Goal: Task Accomplishment & Management: Complete application form

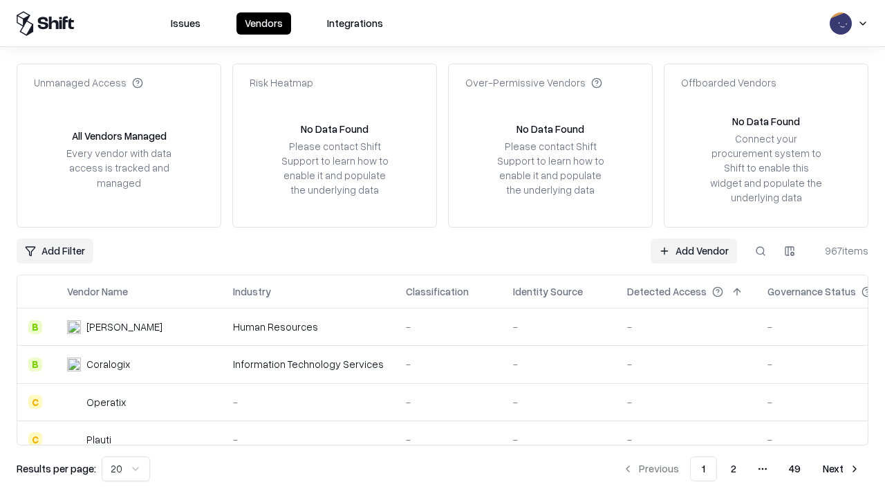
click at [694, 250] on link "Add Vendor" at bounding box center [694, 251] width 86 height 25
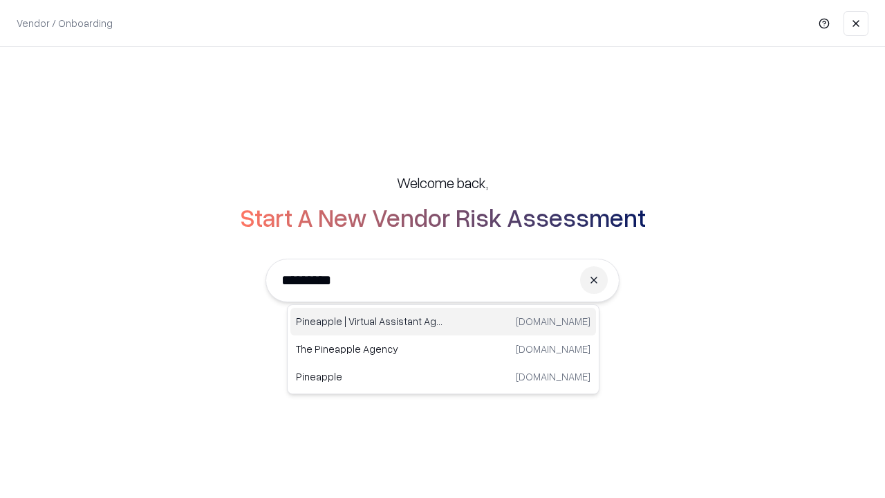
click at [443, 322] on div "Pineapple | Virtual Assistant Agency [DOMAIN_NAME]" at bounding box center [443, 322] width 306 height 28
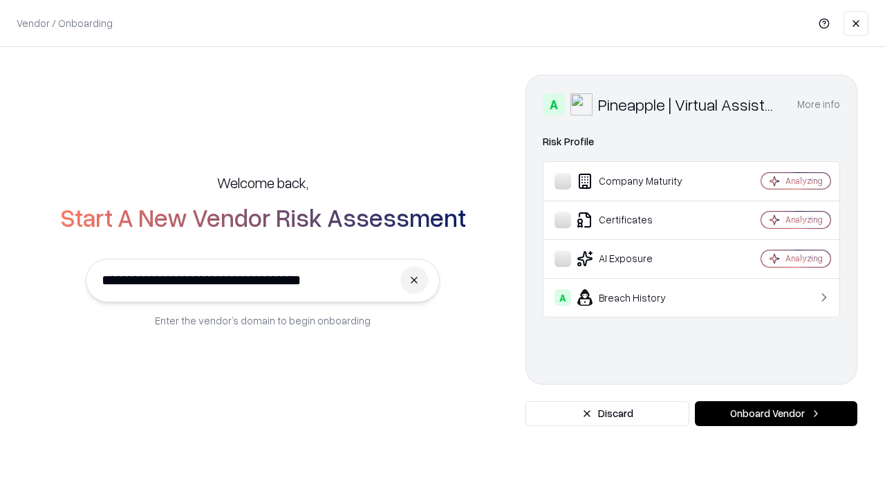
type input "**********"
click at [776, 414] on button "Onboard Vendor" at bounding box center [776, 413] width 163 height 25
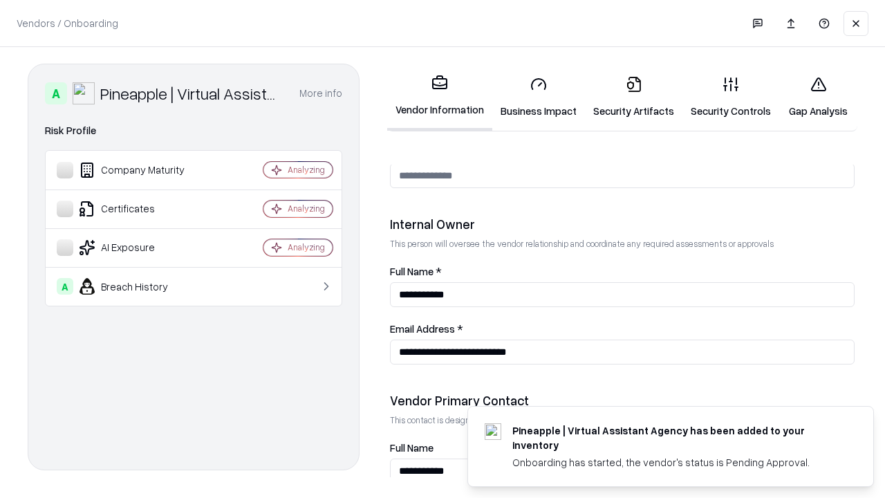
scroll to position [716, 0]
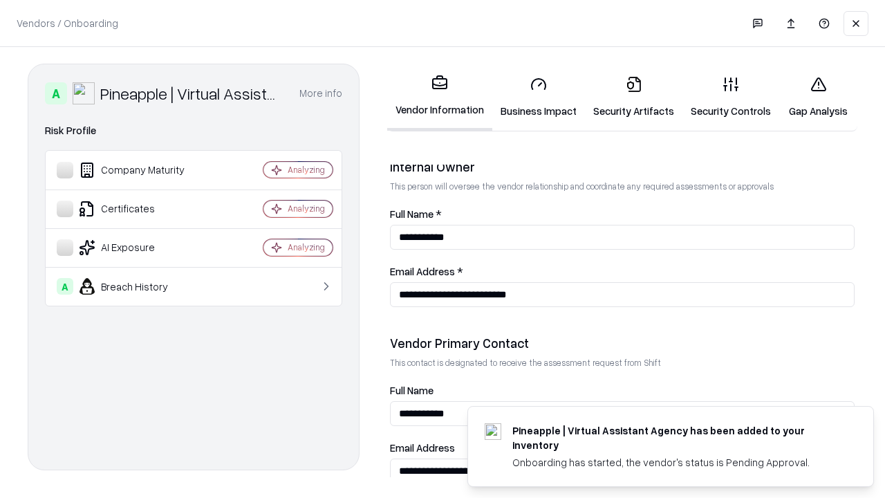
click at [539, 97] on link "Business Impact" at bounding box center [538, 97] width 93 height 64
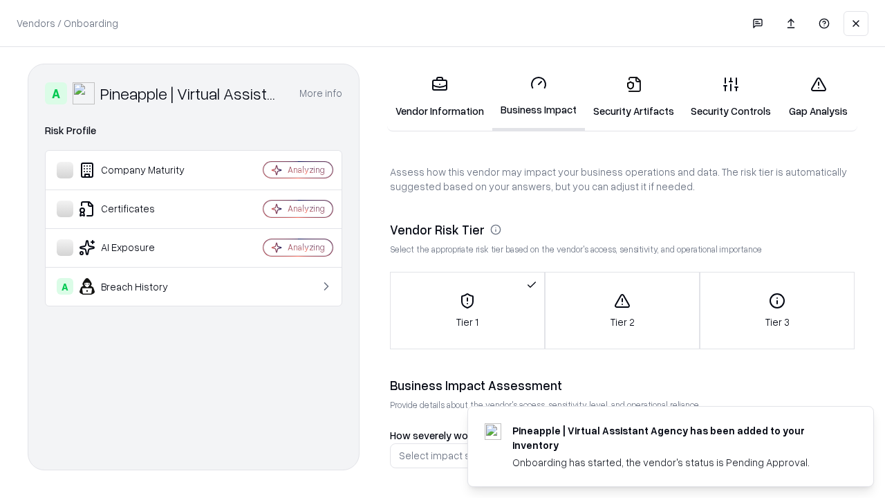
click at [633, 97] on link "Security Artifacts" at bounding box center [634, 97] width 98 height 64
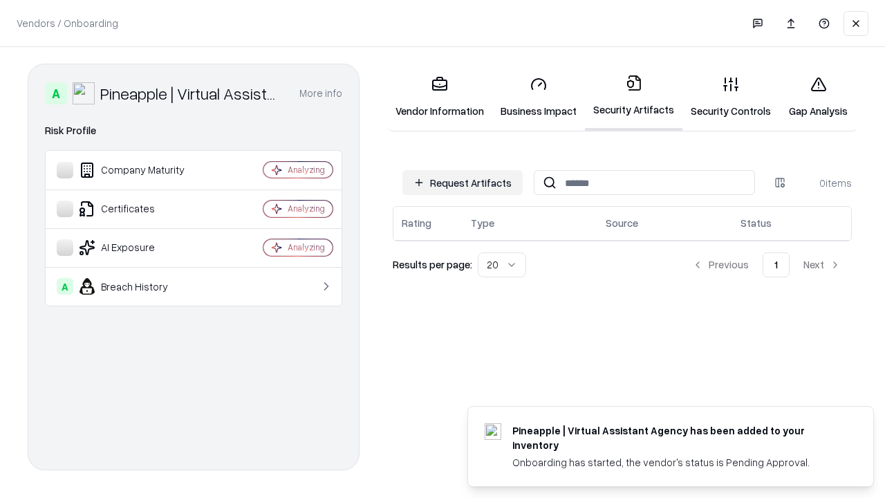
click at [463, 183] on button "Request Artifacts" at bounding box center [462, 182] width 120 height 25
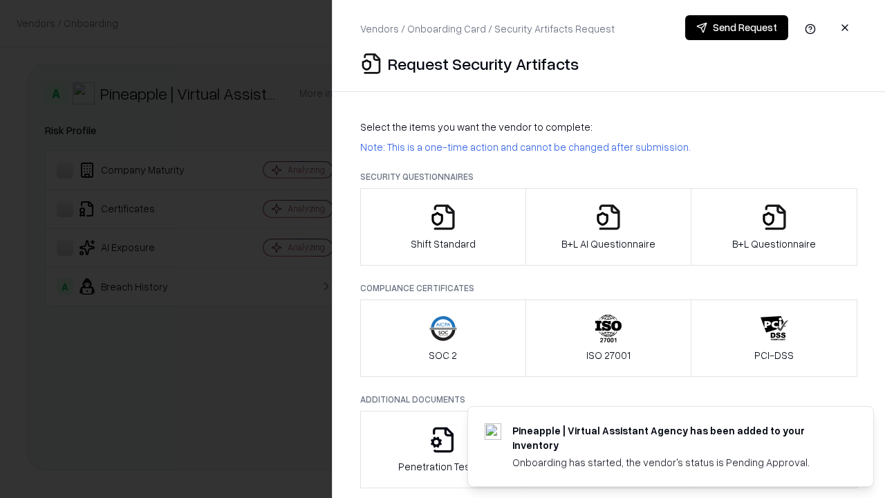
click at [443, 227] on icon "button" at bounding box center [443, 217] width 28 height 28
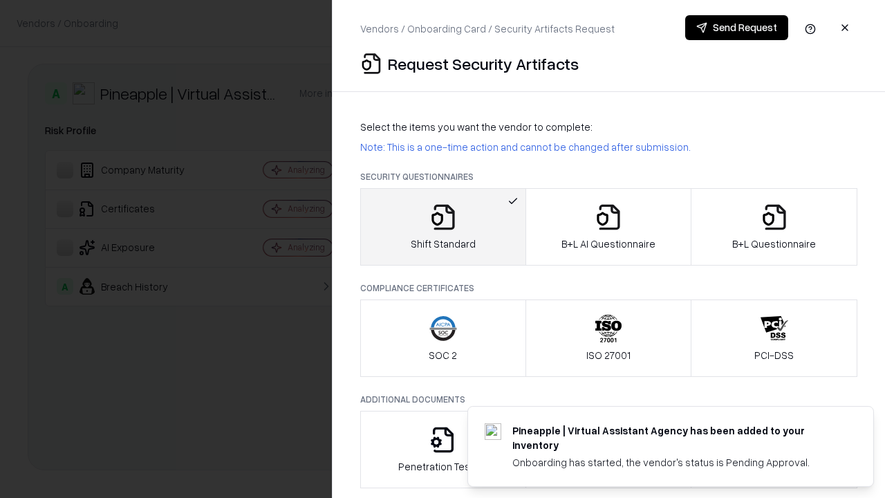
click at [736, 28] on button "Send Request" at bounding box center [736, 27] width 103 height 25
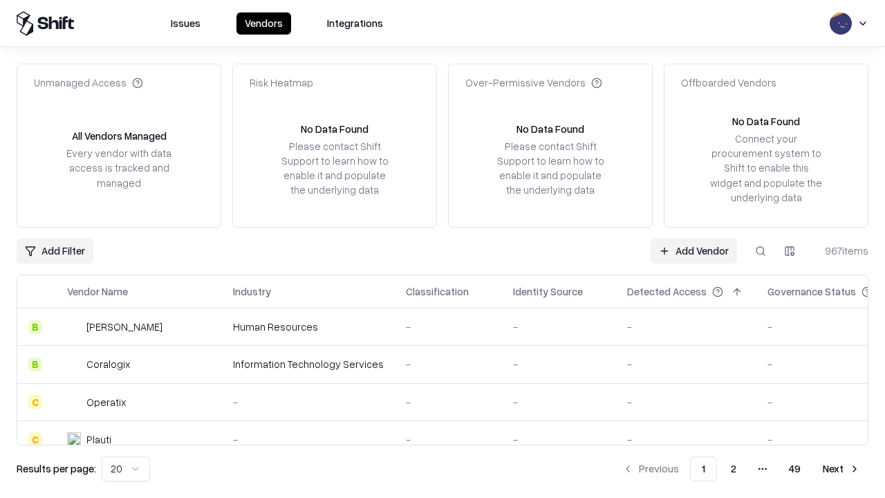
click at [761, 250] on button at bounding box center [760, 251] width 25 height 25
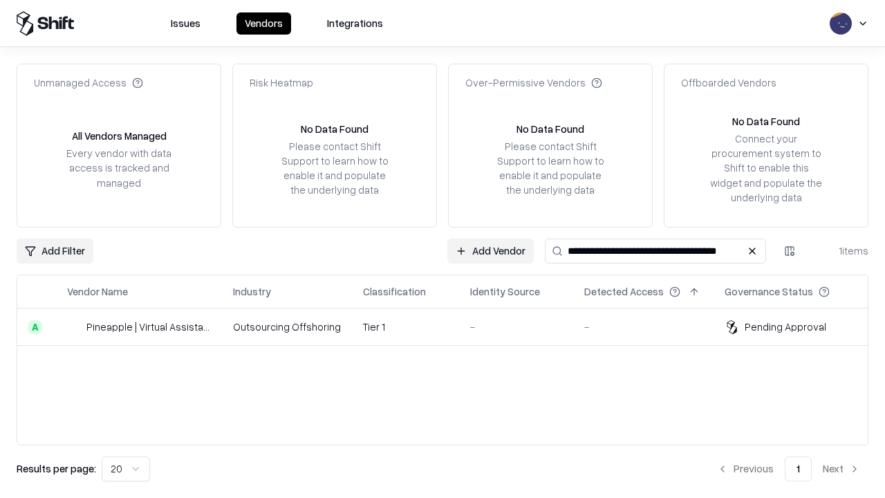
type input "**********"
click at [451, 326] on td "Tier 1" at bounding box center [405, 326] width 107 height 37
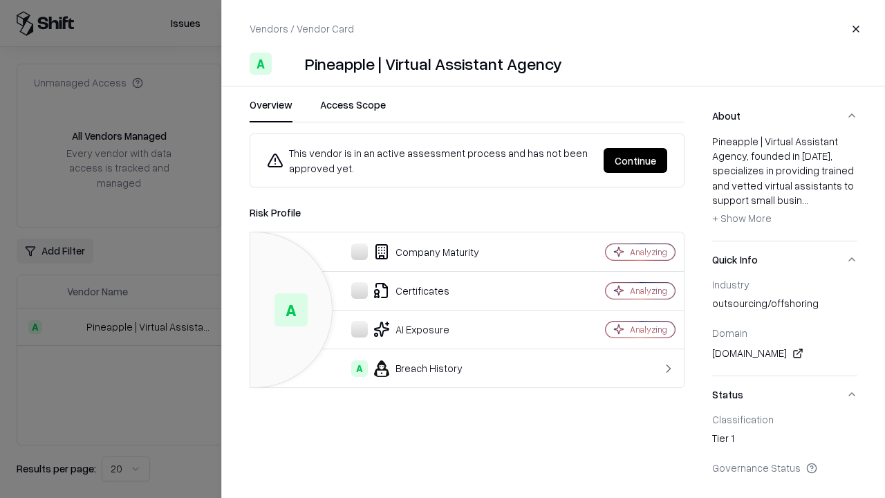
click at [636, 160] on button "Continue" at bounding box center [636, 160] width 64 height 25
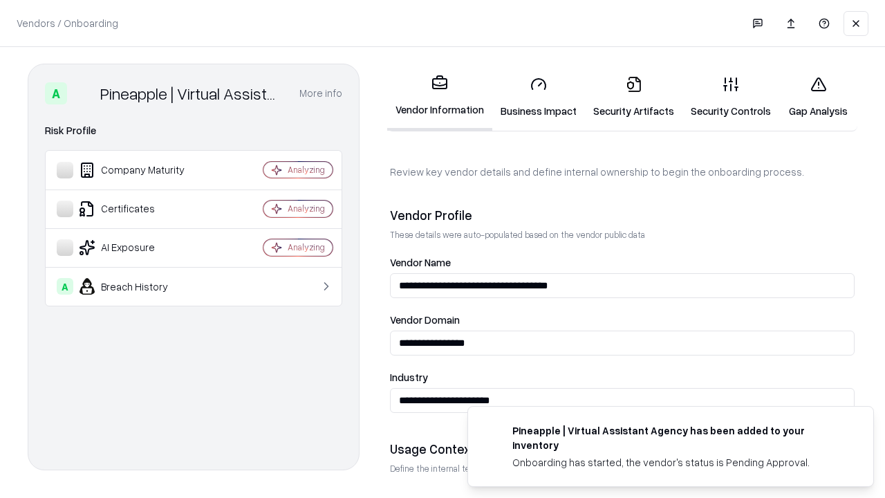
click at [633, 97] on link "Security Artifacts" at bounding box center [634, 97] width 98 height 64
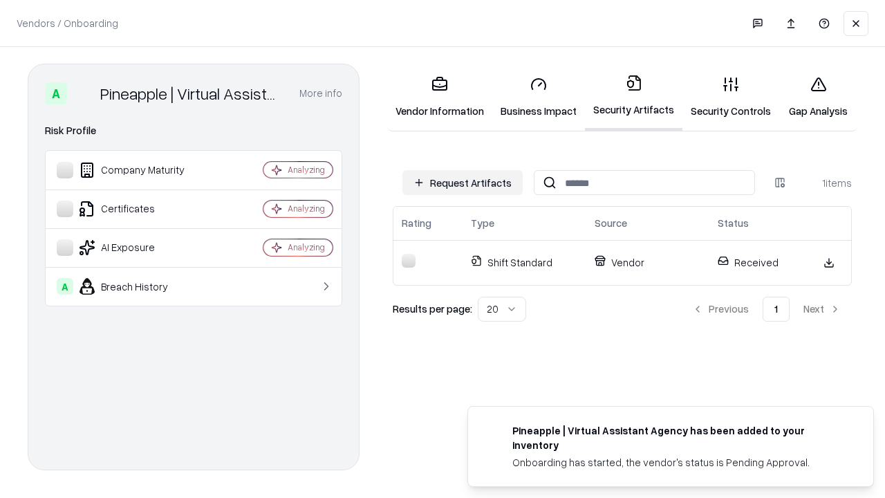
click at [818, 97] on link "Gap Analysis" at bounding box center [818, 97] width 78 height 64
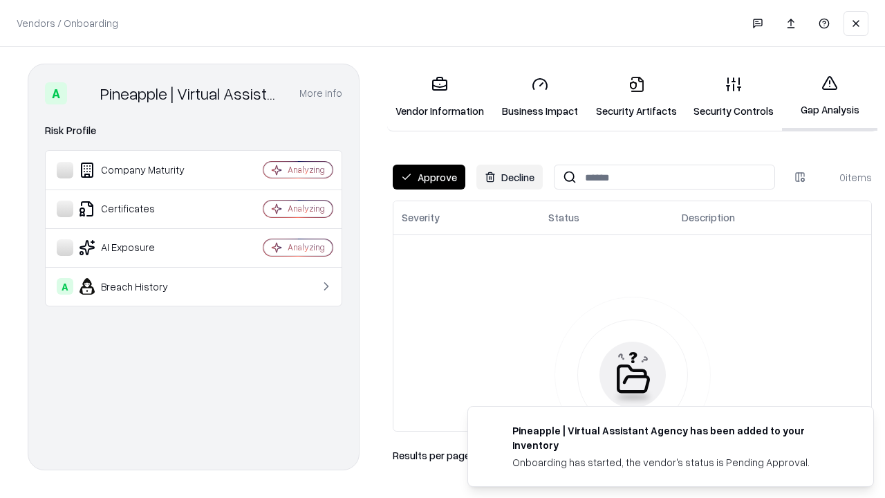
click at [429, 177] on button "Approve" at bounding box center [429, 177] width 73 height 25
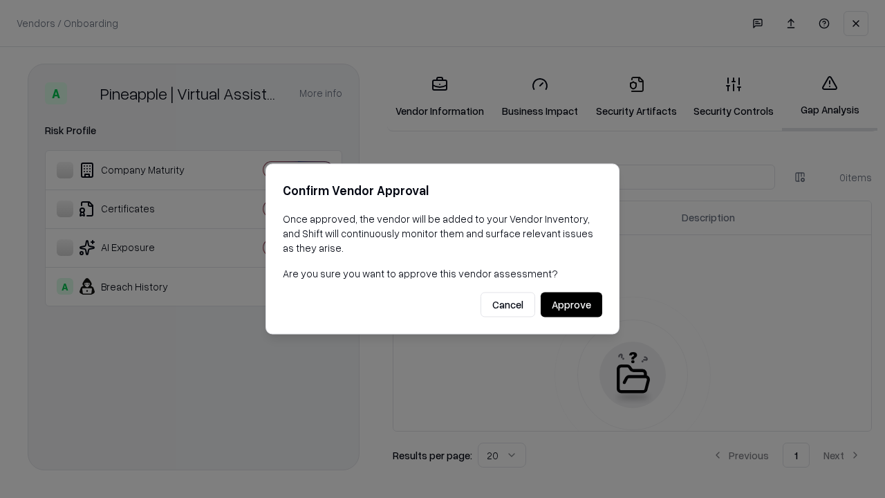
click at [571, 304] on button "Approve" at bounding box center [572, 305] width 62 height 25
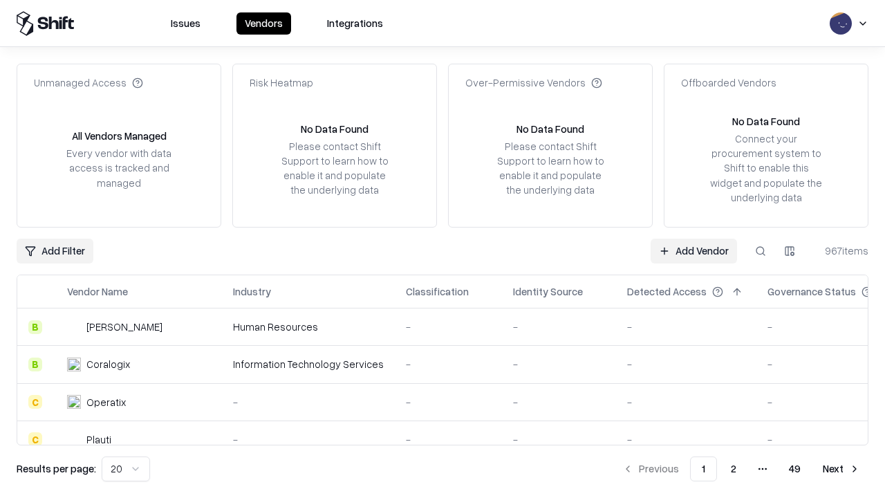
type input "**********"
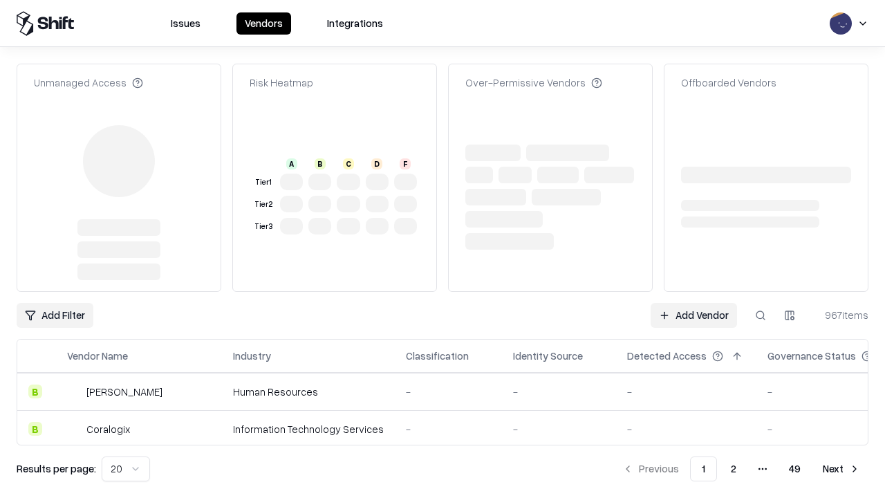
click at [694, 315] on link "Add Vendor" at bounding box center [694, 315] width 86 height 25
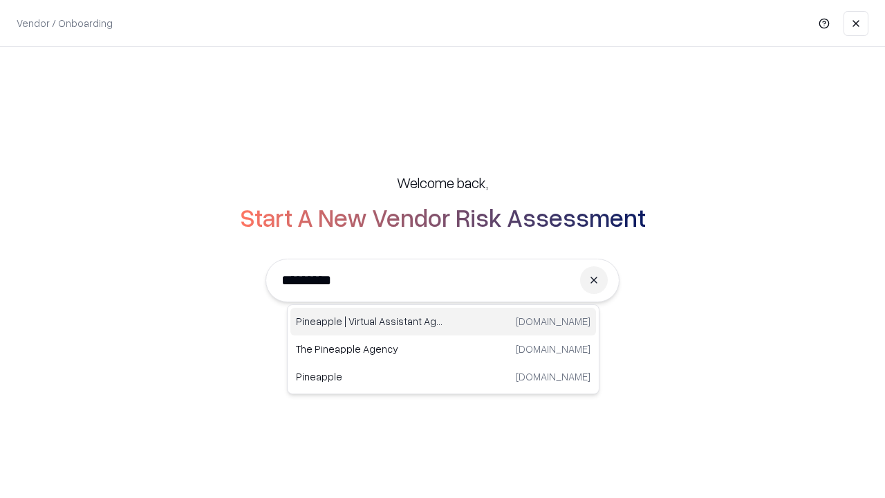
click at [443, 322] on div "Pineapple | Virtual Assistant Agency [DOMAIN_NAME]" at bounding box center [443, 322] width 306 height 28
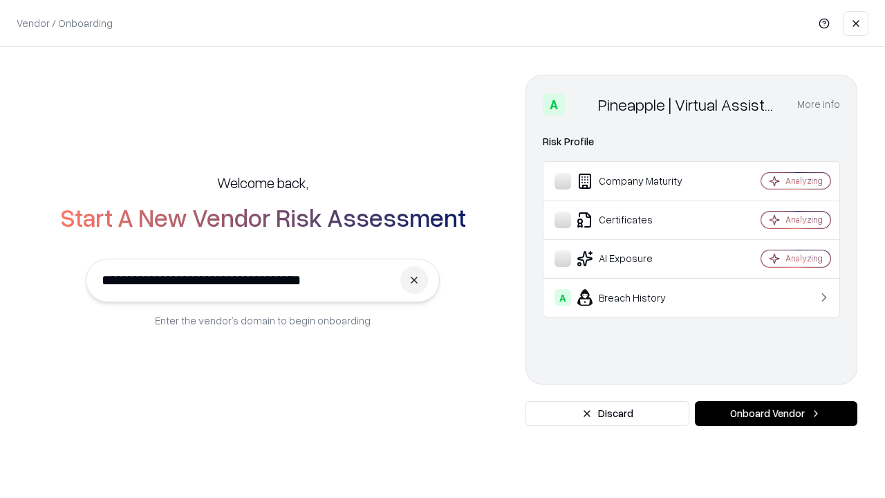
type input "**********"
click at [776, 414] on button "Onboard Vendor" at bounding box center [776, 413] width 163 height 25
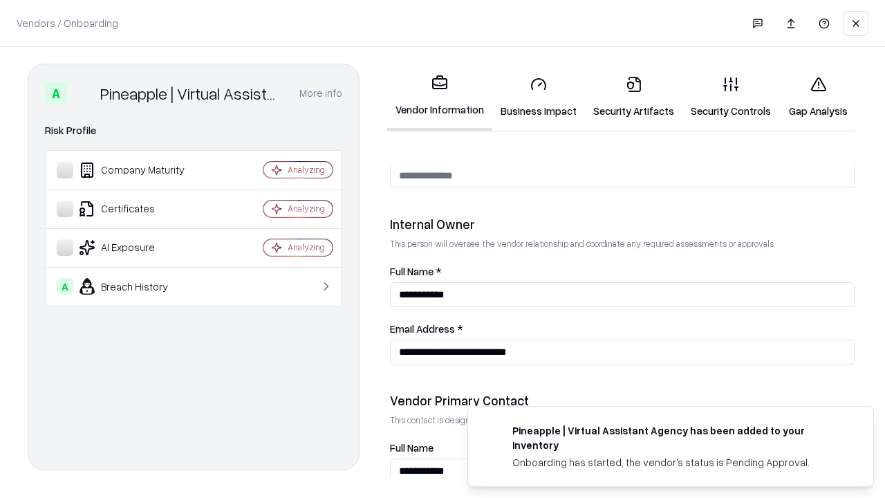
scroll to position [716, 0]
